Goal: Information Seeking & Learning: Learn about a topic

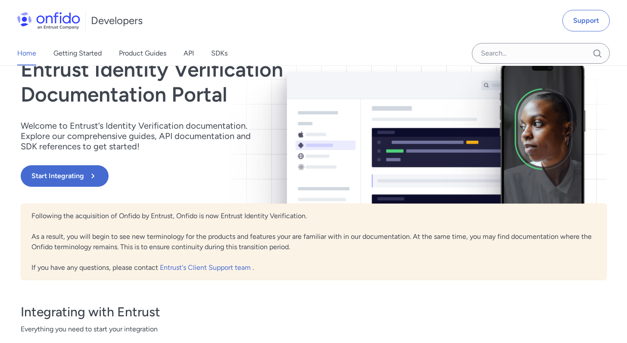
scroll to position [25, 0]
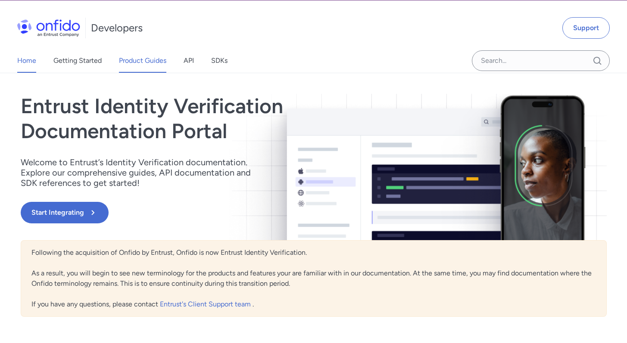
click at [123, 59] on link "Product Guides" at bounding box center [142, 61] width 47 height 24
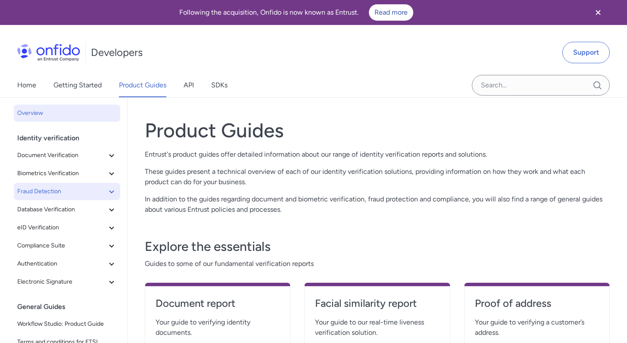
click at [49, 184] on button "Fraud Detection" at bounding box center [67, 191] width 106 height 17
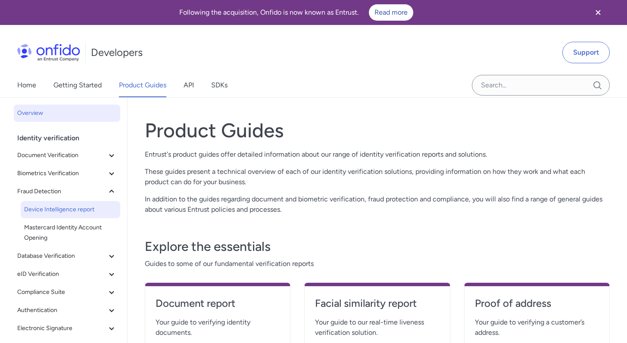
click at [48, 209] on span "Device Intelligence report" at bounding box center [70, 210] width 93 height 10
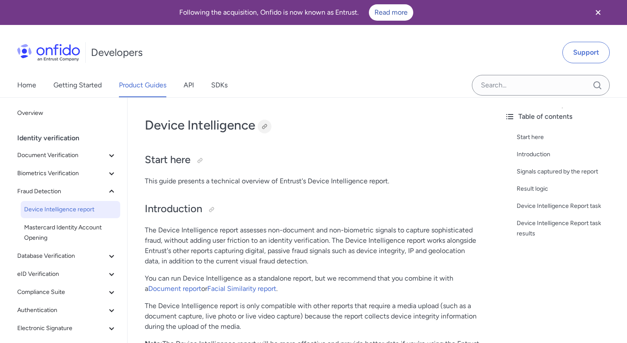
click at [267, 127] on div at bounding box center [264, 126] width 7 height 7
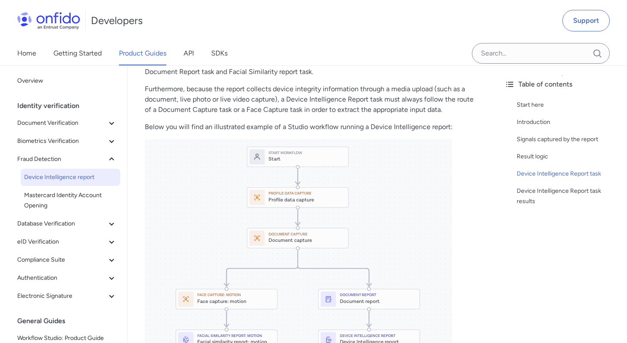
scroll to position [702, 0]
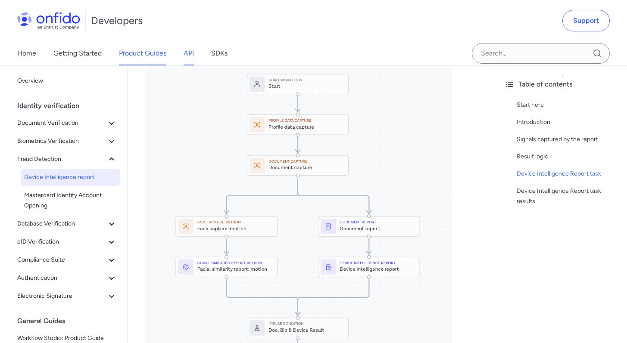
click at [186, 59] on link "API" at bounding box center [188, 53] width 10 height 24
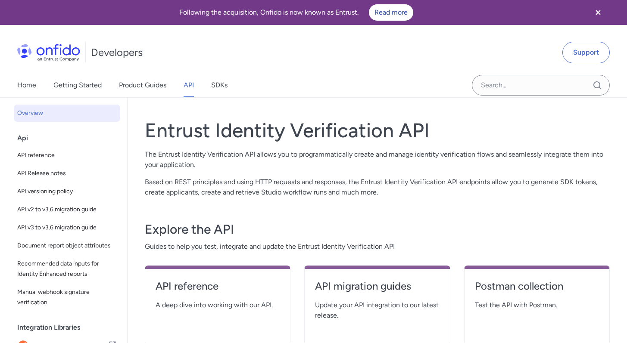
scroll to position [83, 0]
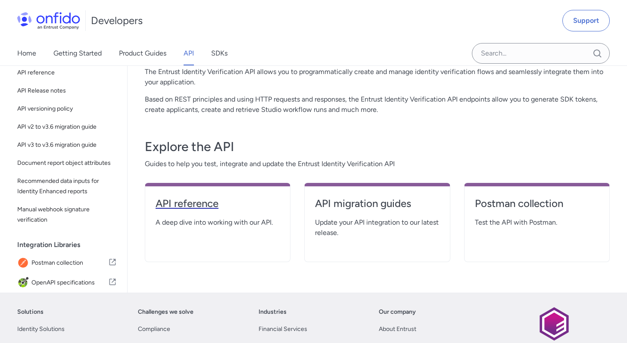
click at [201, 200] on h4 "API reference" at bounding box center [217, 204] width 124 height 14
select select "http"
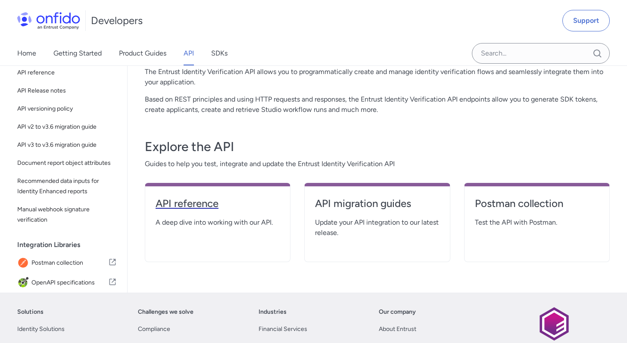
select select "http"
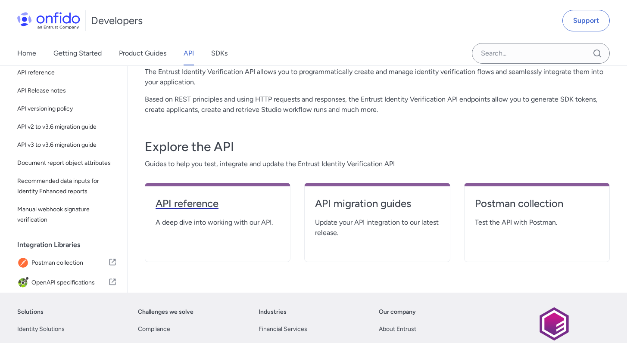
select select "http"
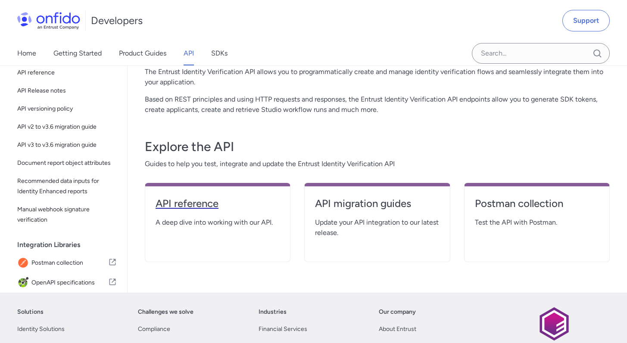
select select "http"
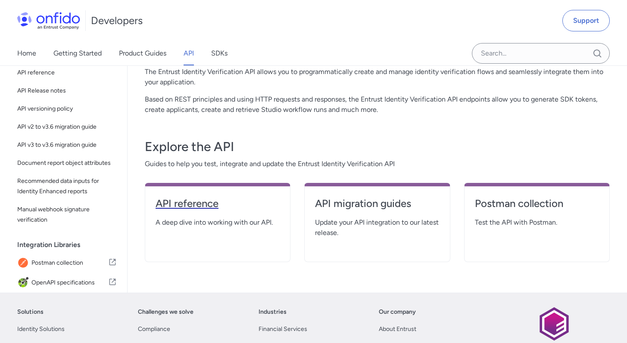
select select "http"
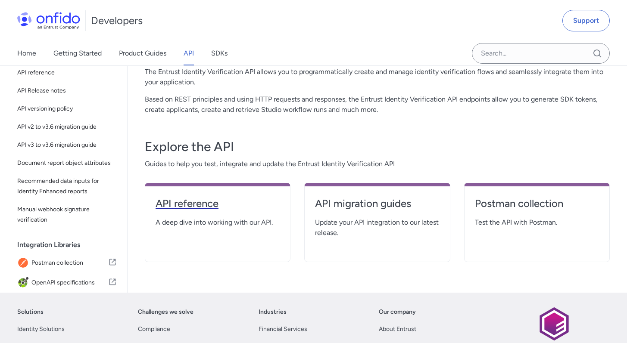
select select "http"
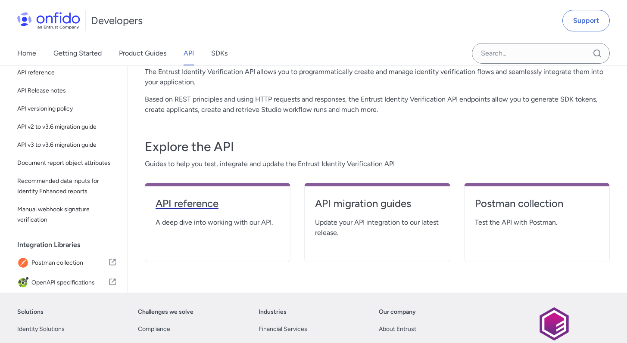
select select "http"
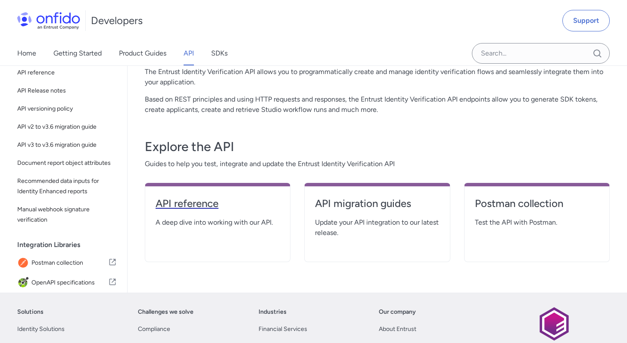
select select "http"
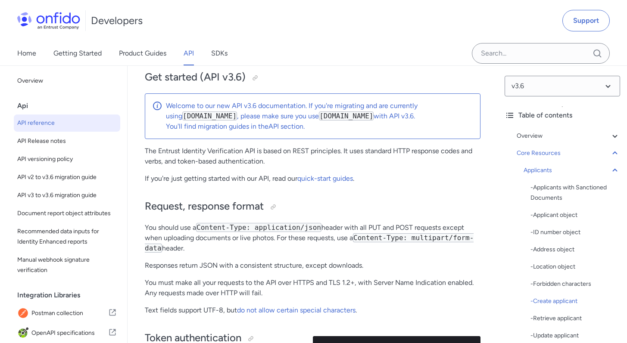
scroll to position [12466, 0]
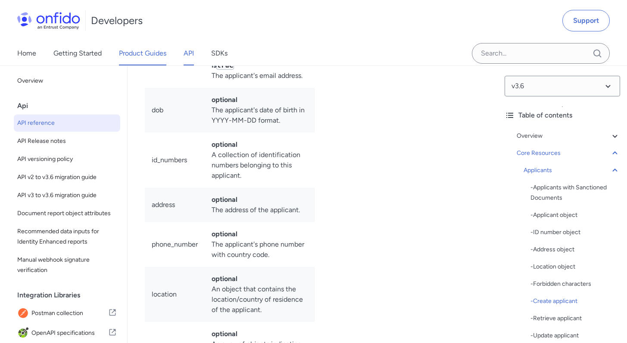
click at [124, 55] on link "Product Guides" at bounding box center [142, 53] width 47 height 24
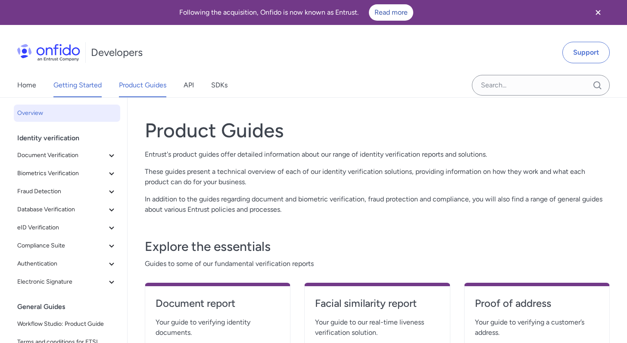
click at [75, 87] on link "Getting Started" at bounding box center [77, 85] width 48 height 24
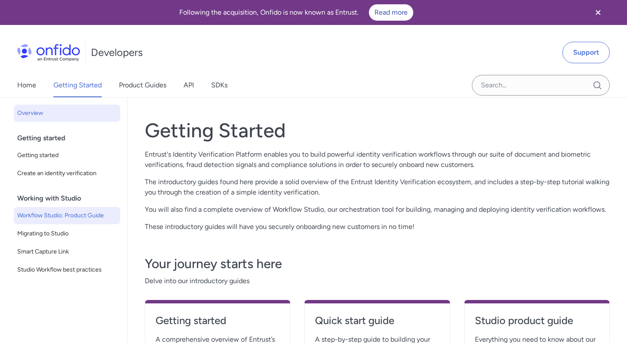
click at [75, 221] on link "Workflow Studio: Product Guide" at bounding box center [67, 215] width 106 height 17
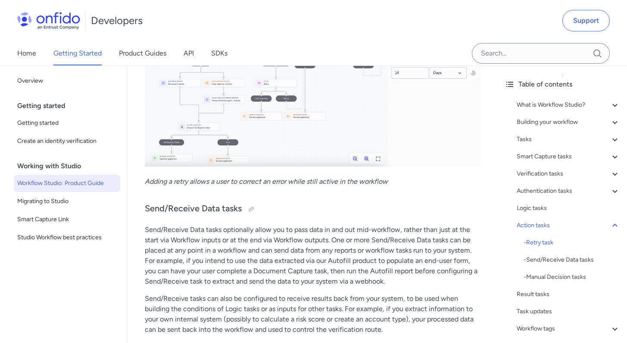
scroll to position [11042, 0]
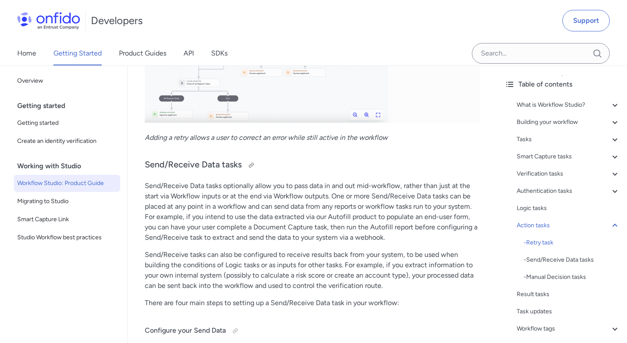
click at [244, 172] on div at bounding box center [249, 165] width 14 height 14
click at [246, 172] on div at bounding box center [251, 165] width 14 height 14
click at [68, 238] on span "Studio Workflow best practices" at bounding box center [66, 238] width 99 height 10
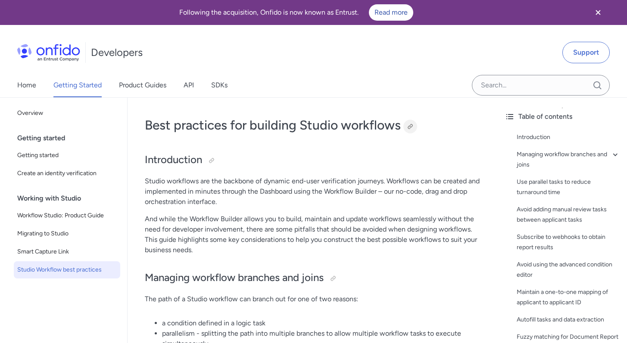
click at [413, 127] on div at bounding box center [409, 126] width 7 height 7
click at [81, 217] on span "Workflow Studio: Product Guide" at bounding box center [66, 216] width 99 height 10
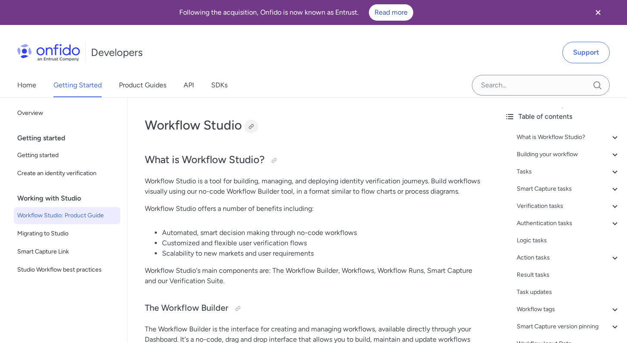
click at [246, 122] on div at bounding box center [251, 127] width 14 height 14
click at [141, 87] on link "Product Guides" at bounding box center [142, 85] width 47 height 24
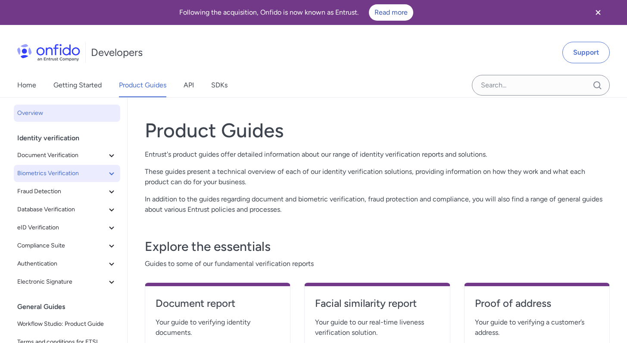
click at [83, 175] on span "Biometrics Verification" at bounding box center [61, 173] width 89 height 10
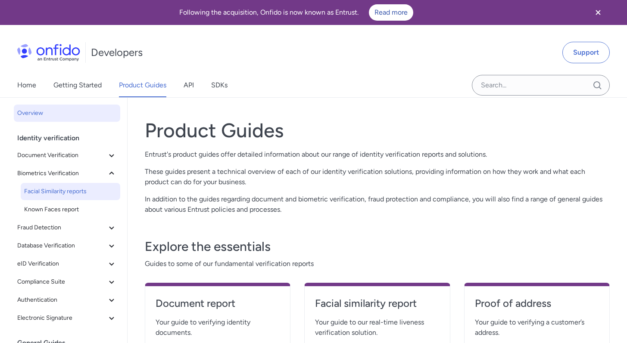
click at [65, 195] on span "Facial Similarity reports" at bounding box center [70, 191] width 93 height 10
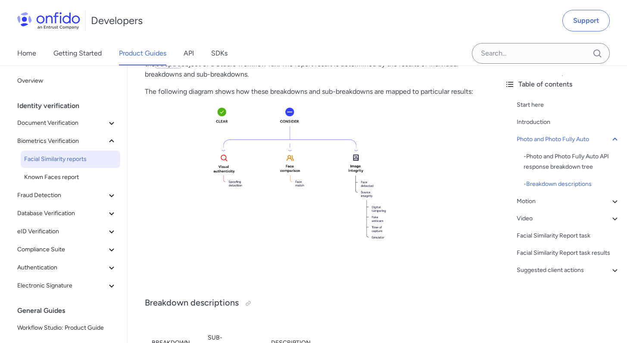
scroll to position [437, 0]
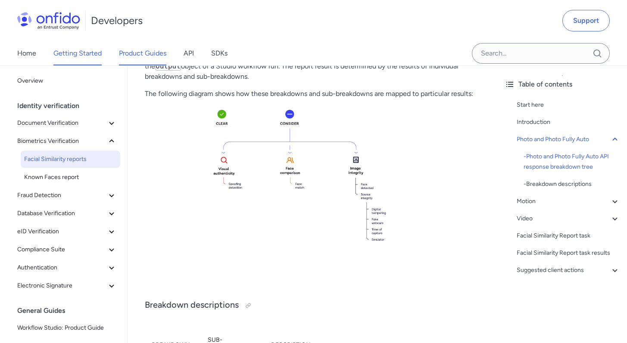
click at [94, 50] on link "Getting Started" at bounding box center [77, 53] width 48 height 24
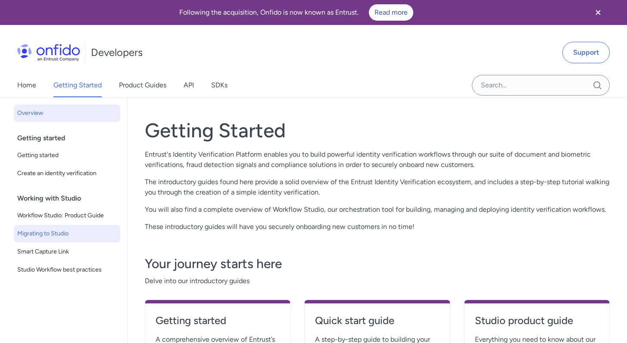
click at [72, 237] on span "Migrating to Studio" at bounding box center [66, 234] width 99 height 10
